Goal: Information Seeking & Learning: Understand process/instructions

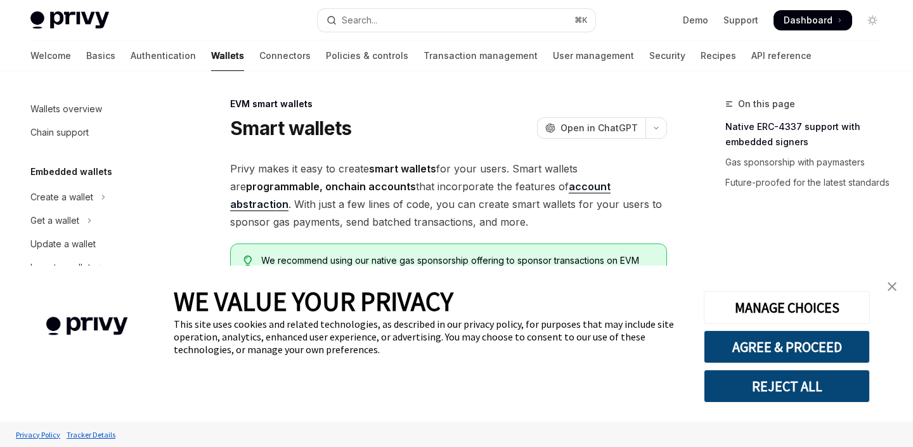
scroll to position [291, 0]
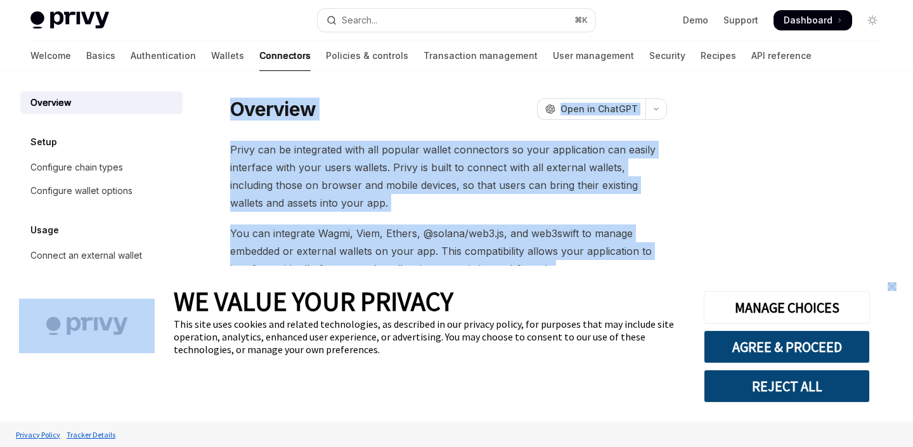
drag, startPoint x: 228, startPoint y: 102, endPoint x: 501, endPoint y: 273, distance: 321.7
click at [501, 273] on body "Skip to main content Privy Docs home page Search... ⌘ K Demo Support Dashboard …" at bounding box center [456, 403] width 913 height 807
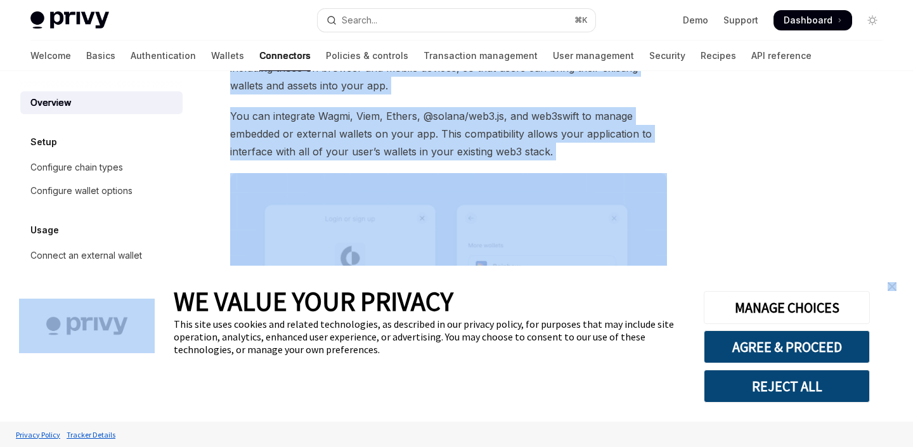
scroll to position [126, 0]
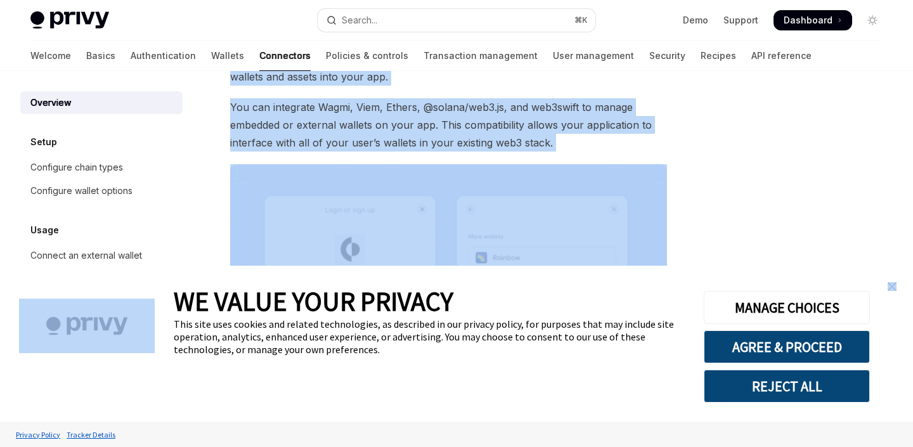
click at [515, 169] on img at bounding box center [448, 320] width 437 height 312
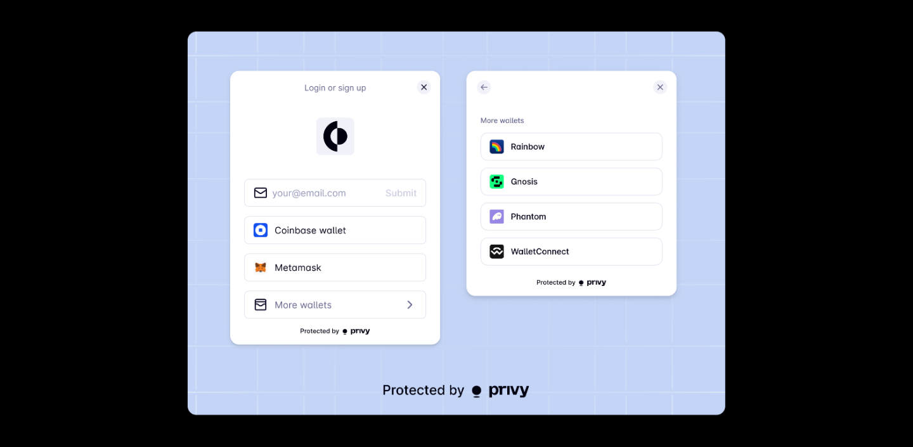
click at [806, 162] on div at bounding box center [456, 223] width 913 height 447
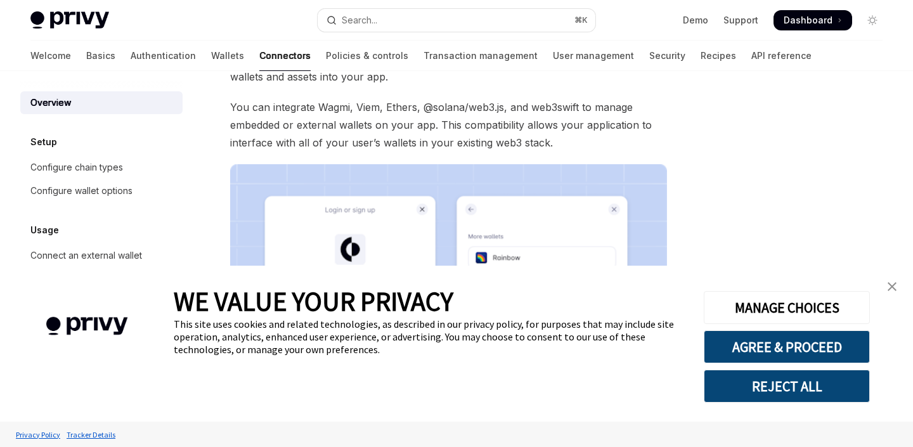
scroll to position [62, 0]
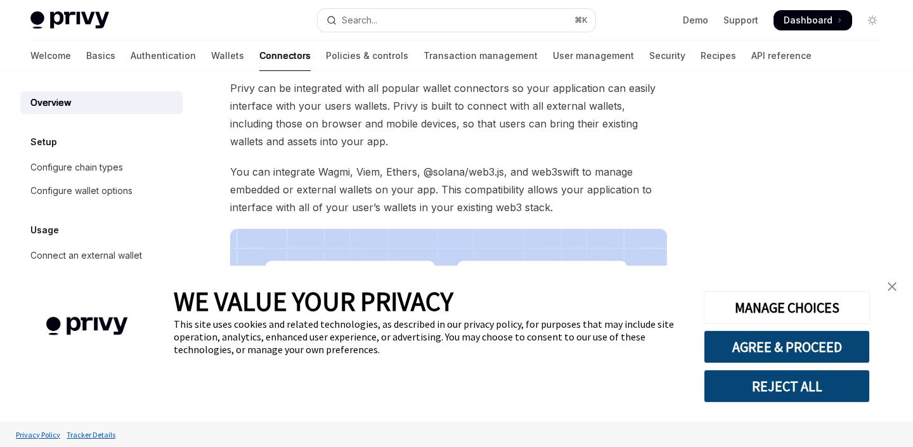
click at [537, 167] on span "You can integrate Wagmi, Viem, Ethers, @solana/web3.js, and web3swift to manage…" at bounding box center [448, 189] width 437 height 53
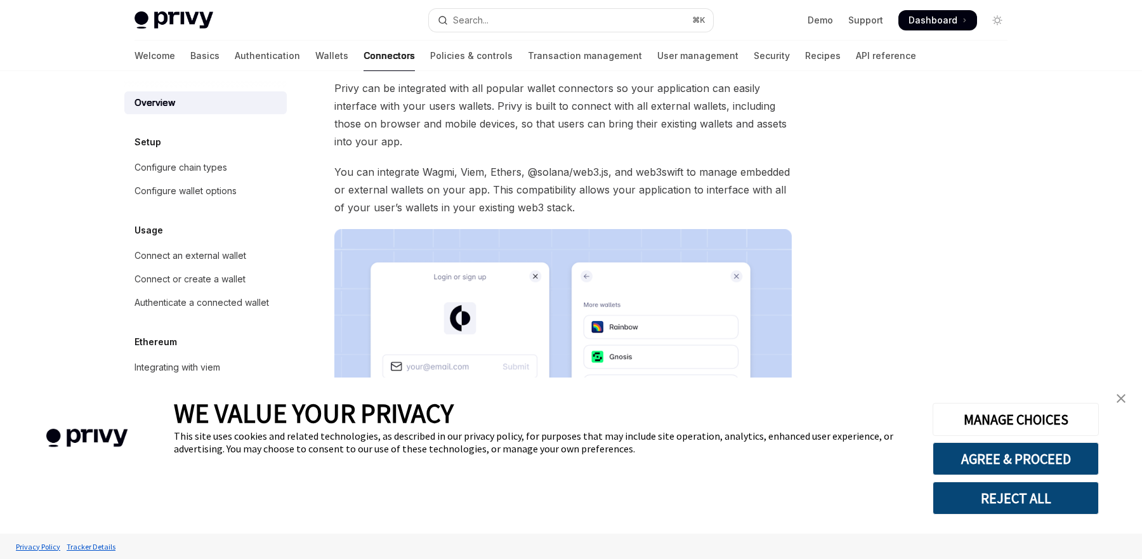
scroll to position [0, 0]
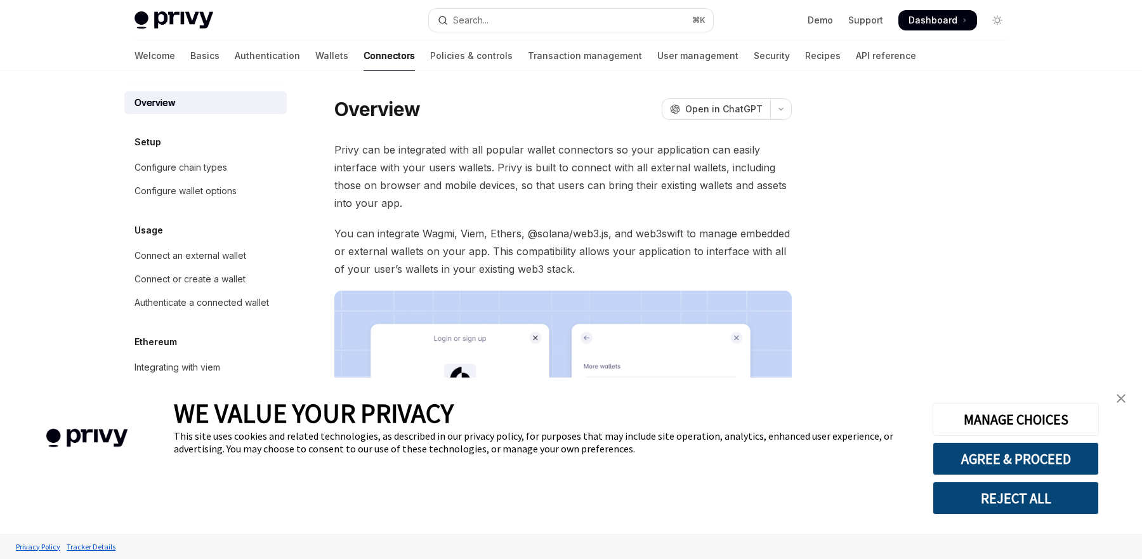
click at [620, 275] on span "You can integrate Wagmi, Viem, Ethers, @solana/web3.js, and web3swift to manage…" at bounding box center [562, 251] width 457 height 53
click at [247, 260] on div "Connect an external wallet" at bounding box center [206, 255] width 145 height 15
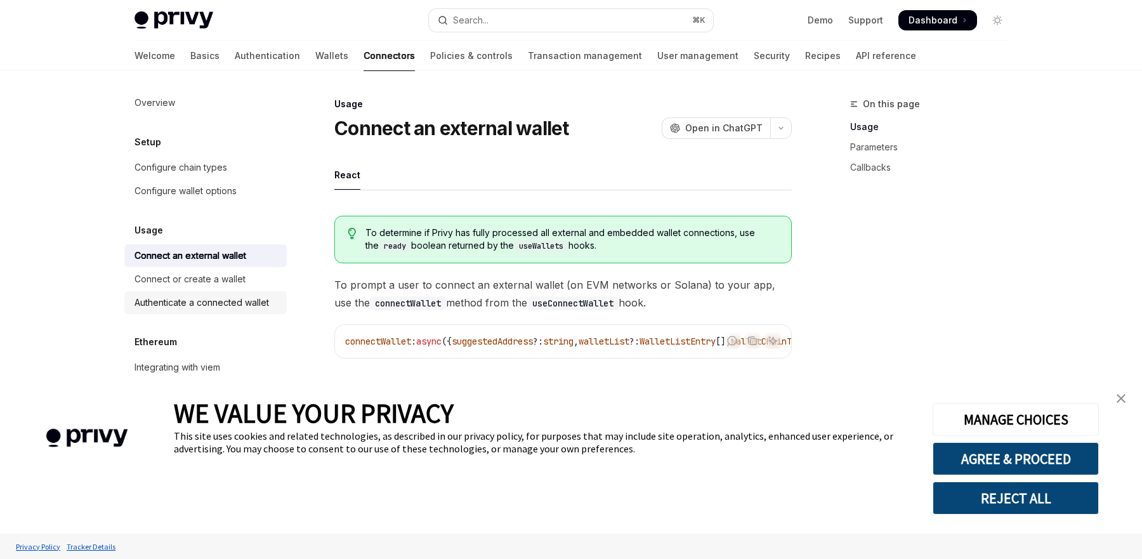
click at [244, 306] on div "Authenticate a connected wallet" at bounding box center [201, 302] width 134 height 15
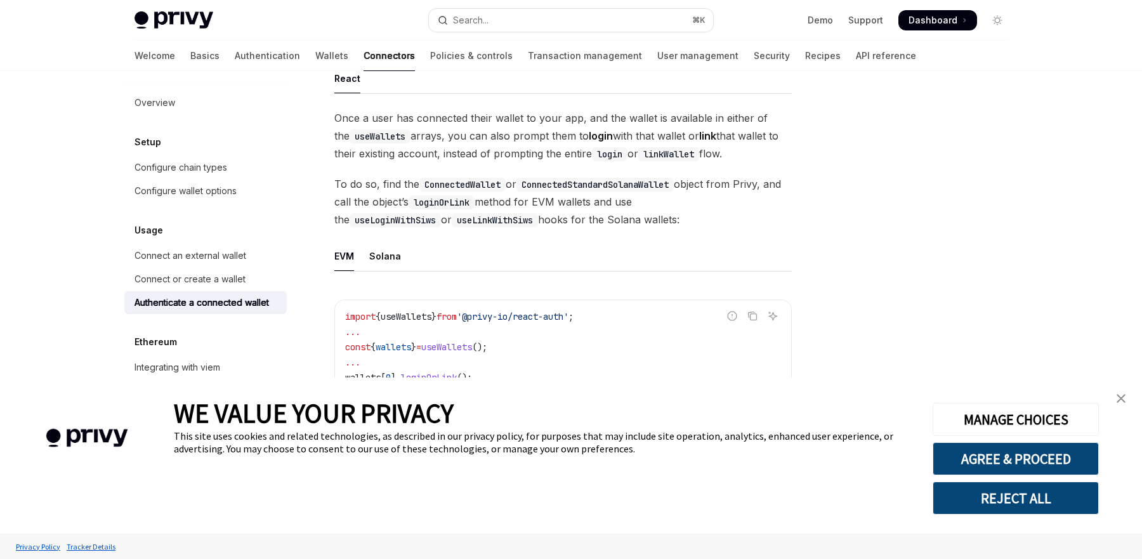
scroll to position [69, 0]
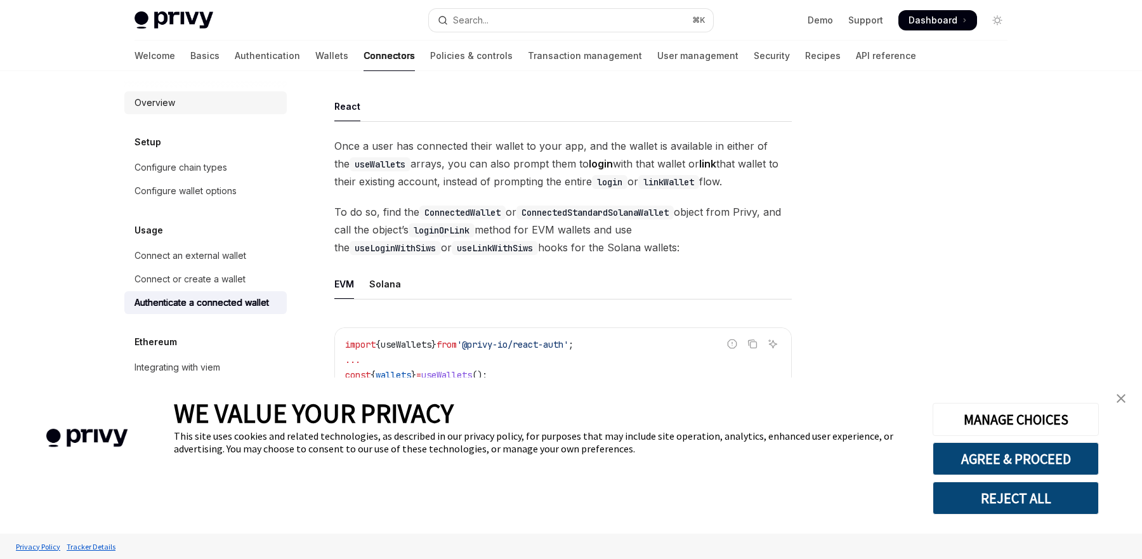
click at [184, 107] on div "Overview" at bounding box center [206, 102] width 145 height 15
type textarea "*"
